Goal: Information Seeking & Learning: Learn about a topic

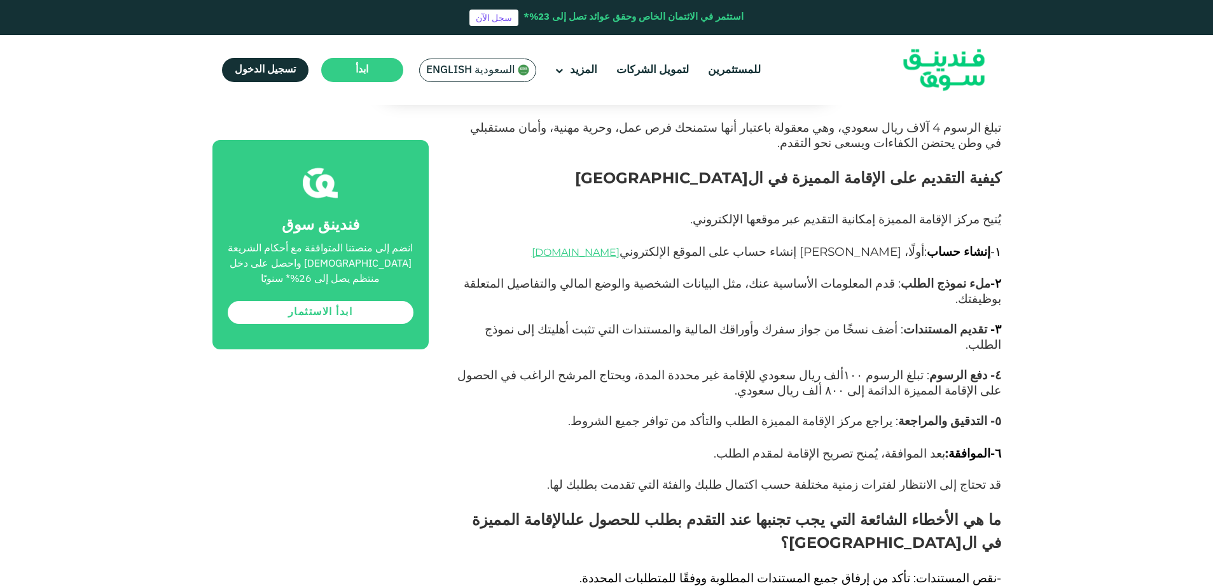
scroll to position [8076, 0]
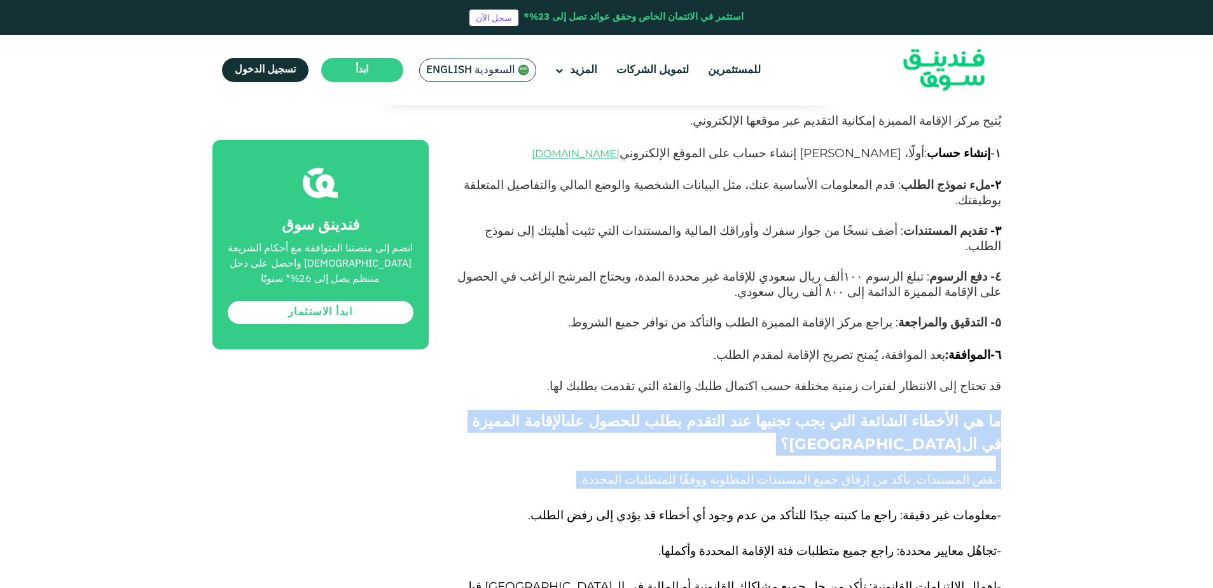
drag, startPoint x: 567, startPoint y: 260, endPoint x: 1019, endPoint y: 220, distance: 454.6
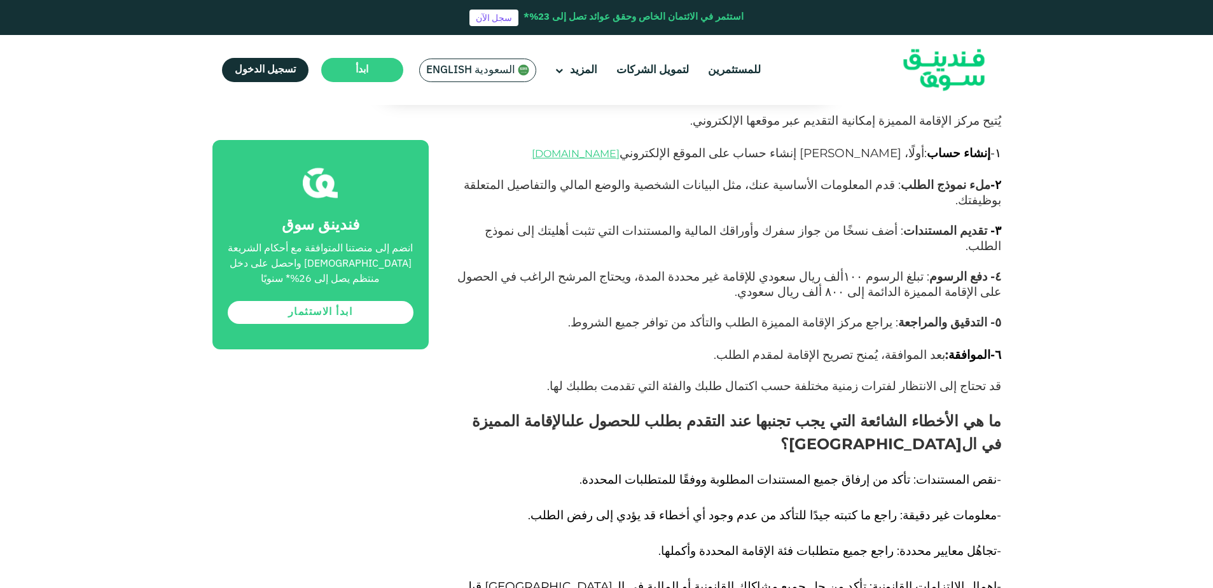
click at [906, 471] on p "- نقص المستندات : تأكد من إرفاق جميع المستندات المطلوبة ووفقًا للمتطلبات المحدد…" at bounding box center [729, 578] width 544 height 214
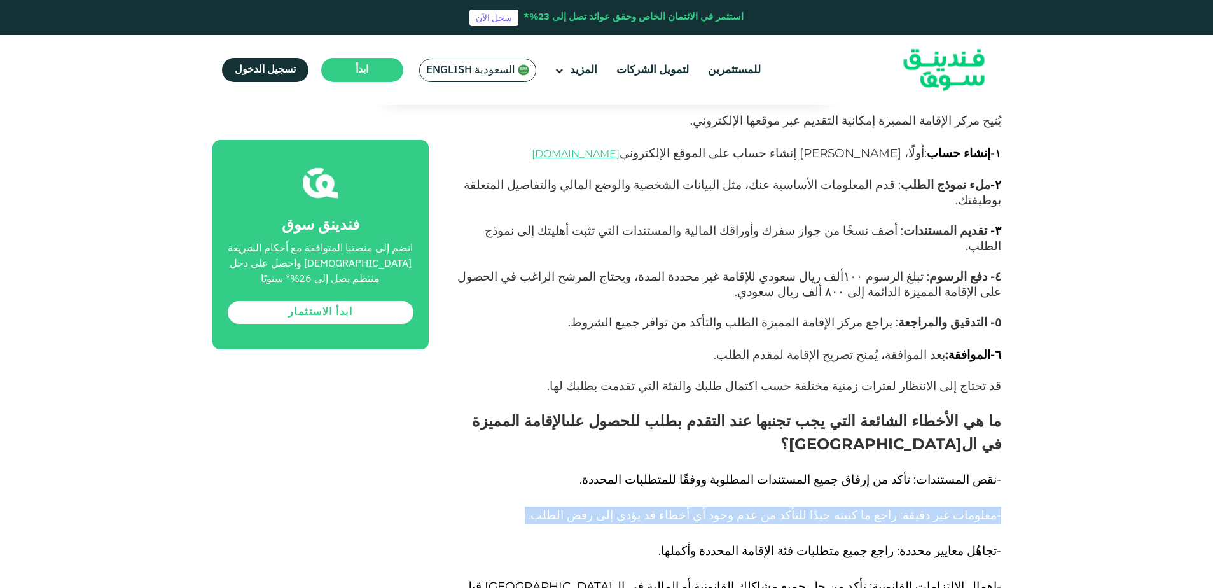
drag, startPoint x: 1007, startPoint y: 287, endPoint x: 528, endPoint y: 291, distance: 479.5
drag, startPoint x: 528, startPoint y: 291, endPoint x: 658, endPoint y: 339, distance: 138.8
click at [640, 471] on p "- نقص المستندات : تأكد من إرفاق جميع المستندات المطلوبة ووفقًا للمتطلبات المحدد…" at bounding box center [729, 578] width 544 height 214
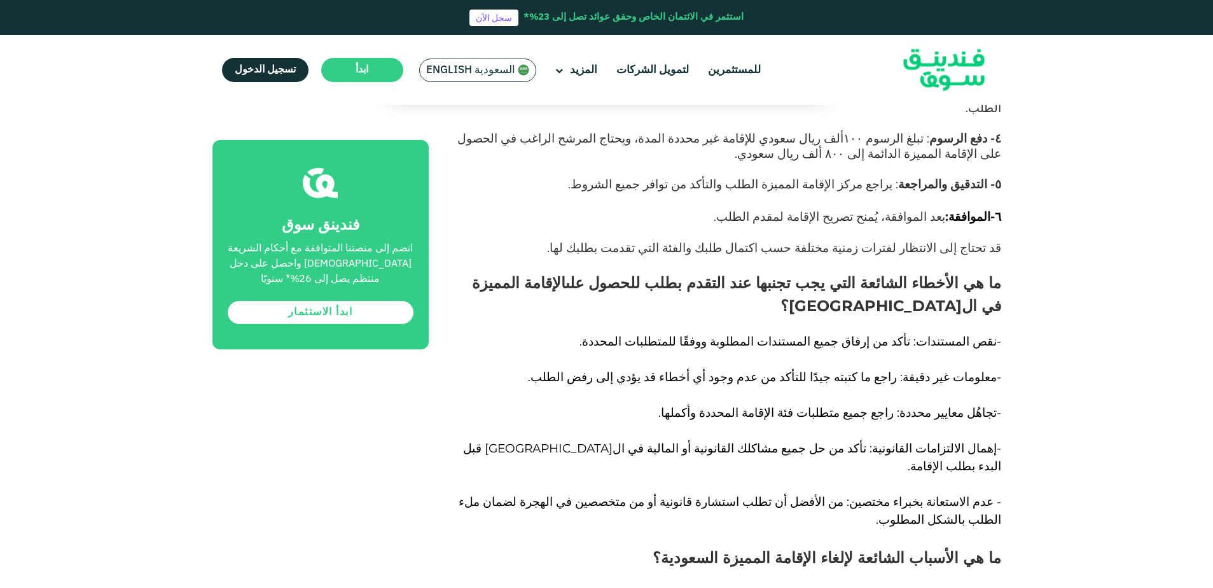
scroll to position [8267, 0]
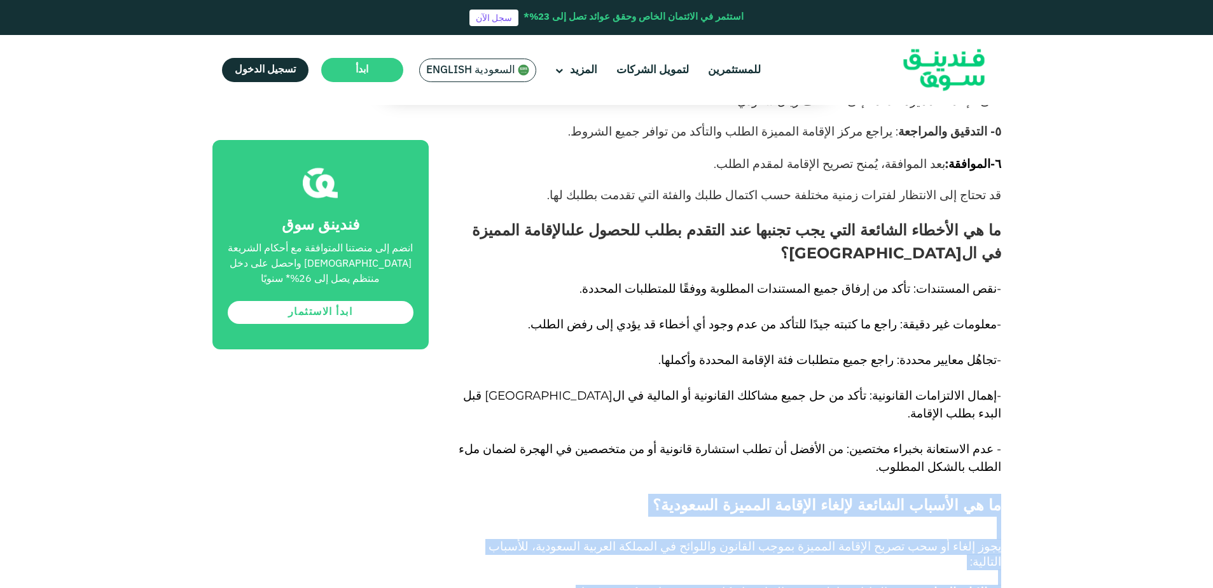
drag, startPoint x: 1035, startPoint y: 258, endPoint x: 682, endPoint y: 460, distance: 406.5
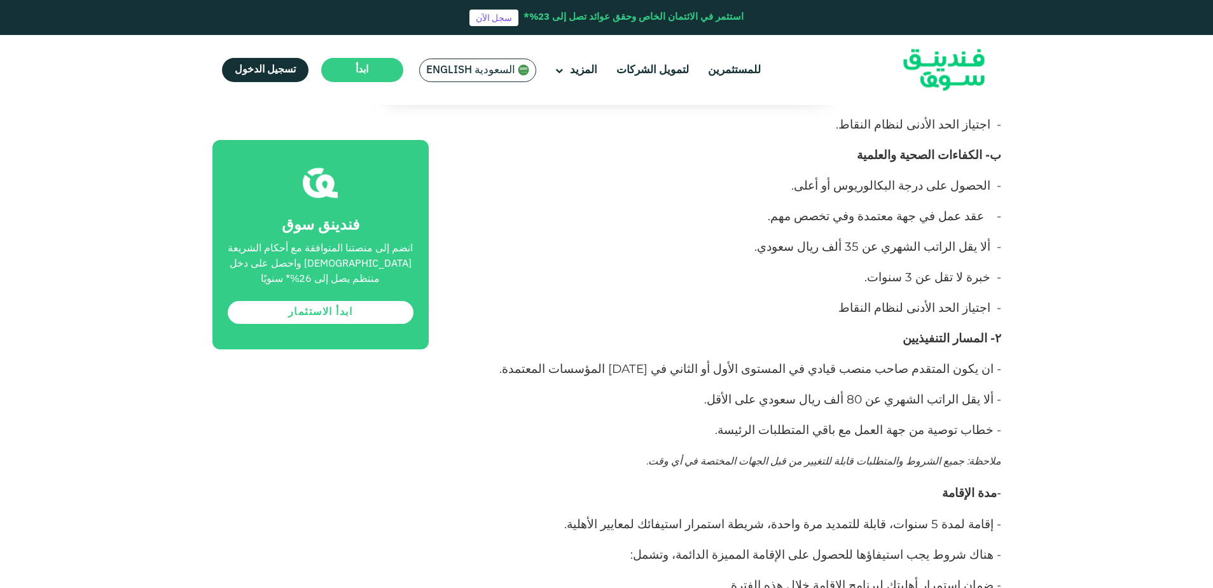
scroll to position [7377, 0]
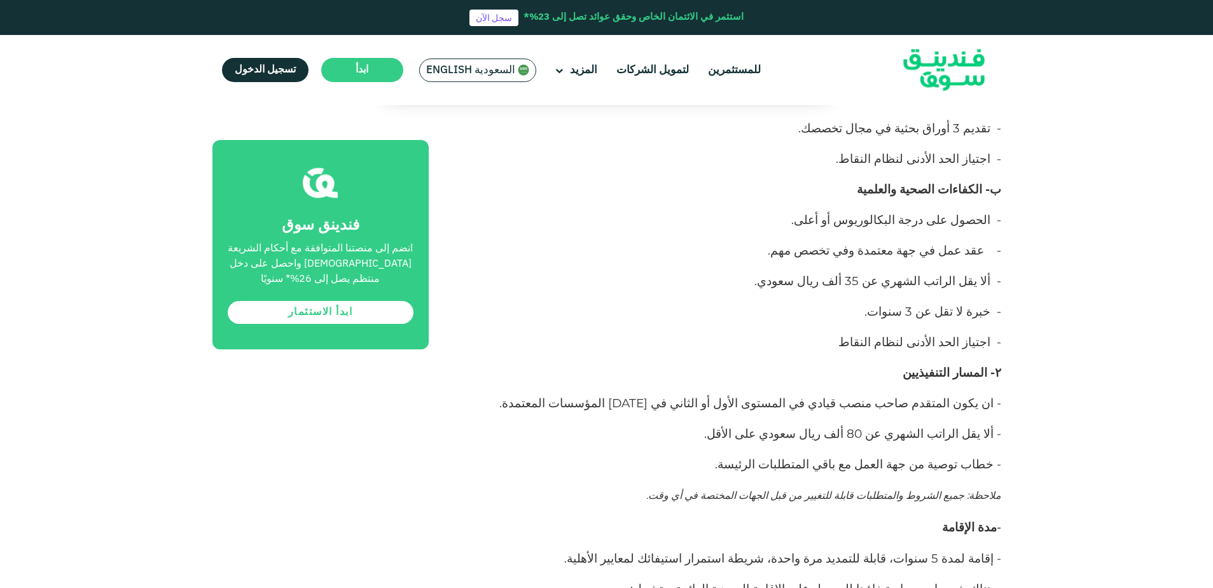
drag, startPoint x: 1021, startPoint y: 516, endPoint x: 767, endPoint y: 560, distance: 258.0
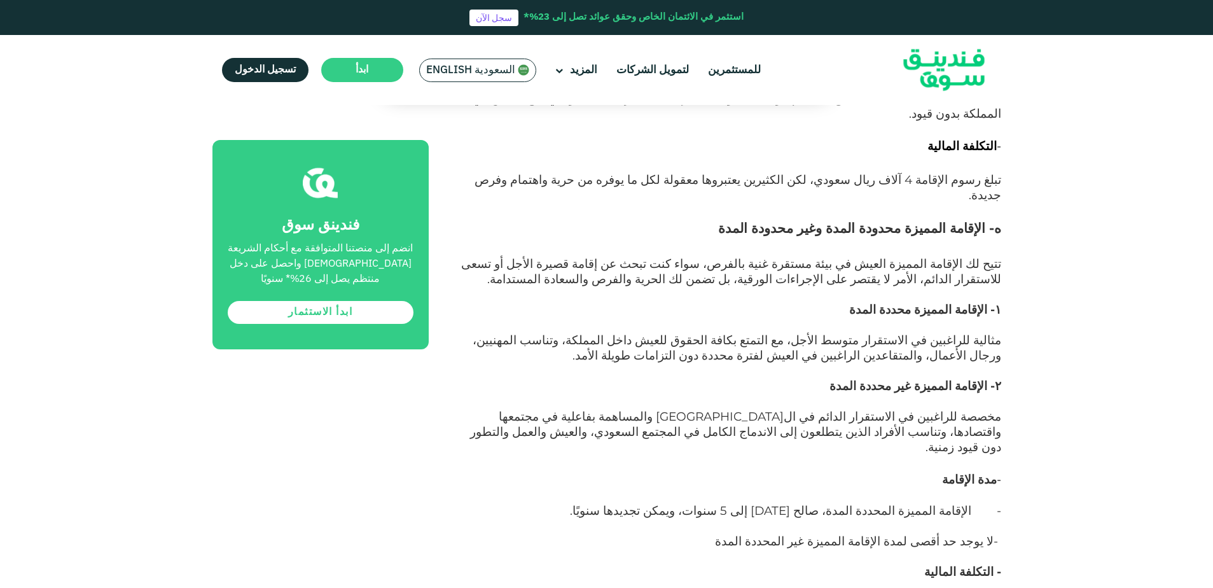
scroll to position [6423, 0]
drag, startPoint x: 999, startPoint y: 392, endPoint x: 560, endPoint y: 440, distance: 442.0
drag, startPoint x: 560, startPoint y: 440, endPoint x: 490, endPoint y: 437, distance: 70.0
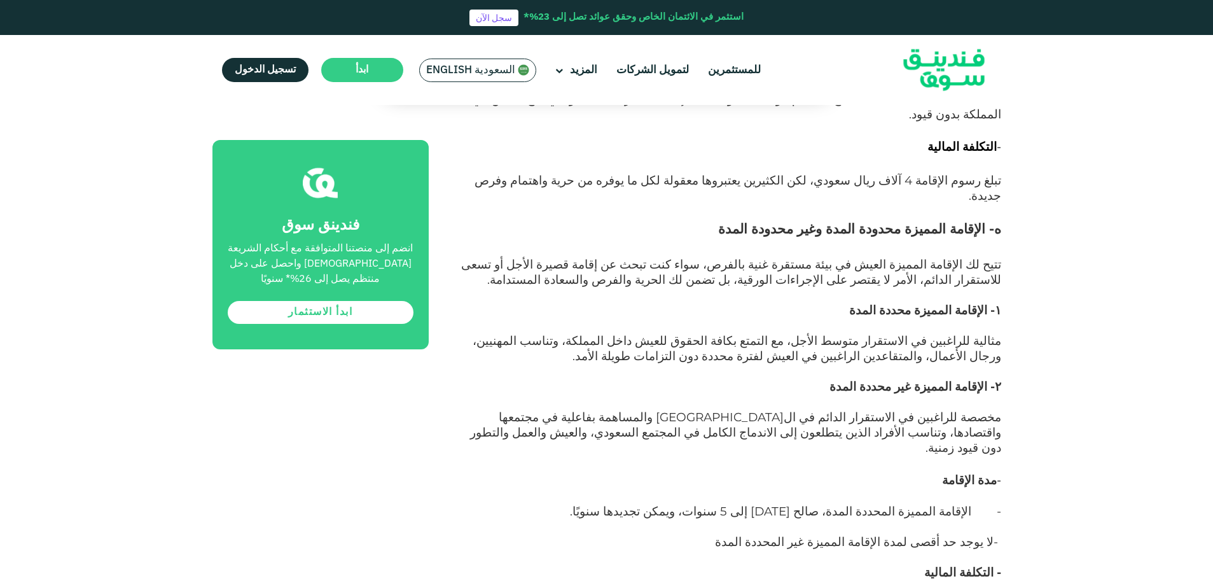
drag, startPoint x: 574, startPoint y: 427, endPoint x: 990, endPoint y: 398, distance: 416.3
